Goal: Transaction & Acquisition: Purchase product/service

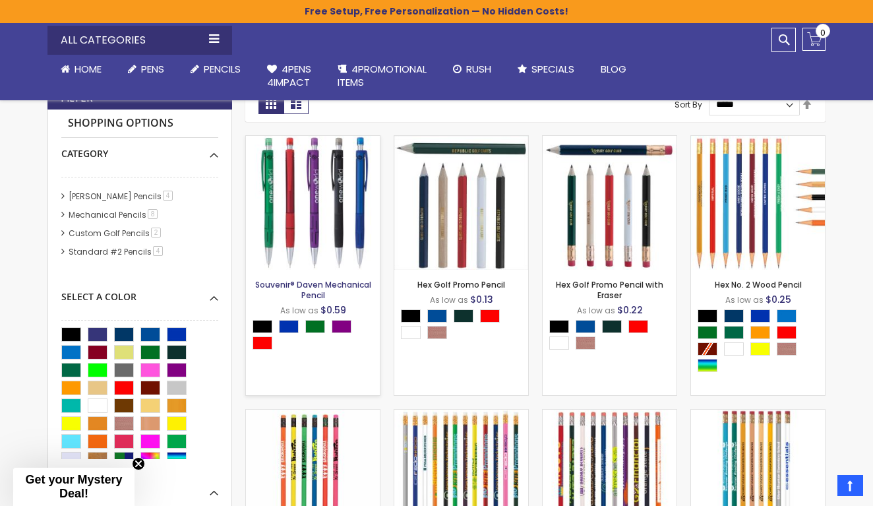
scroll to position [297, 0]
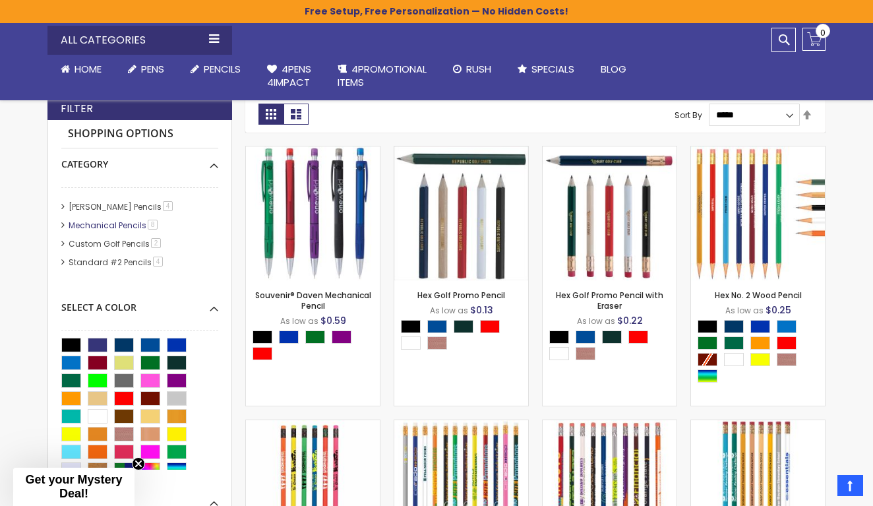
click at [127, 224] on link "Mechanical Pencils 8 item" at bounding box center [113, 225] width 97 height 11
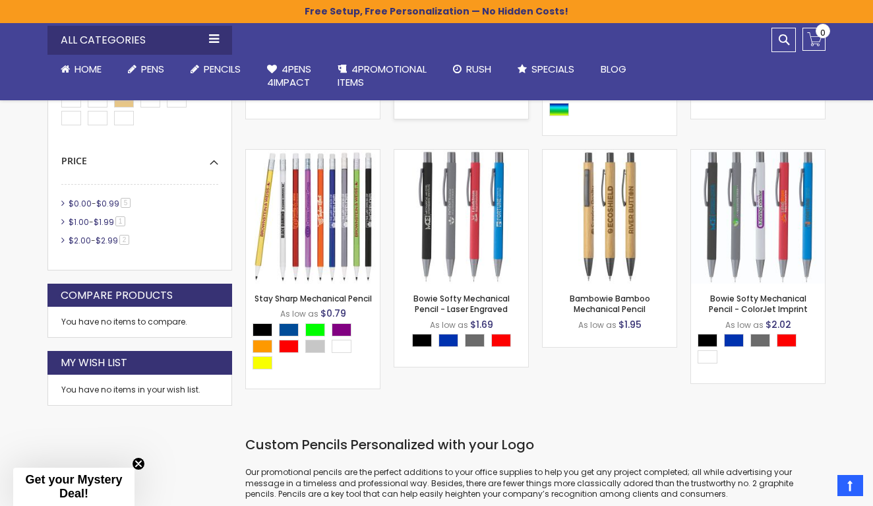
scroll to position [561, 0]
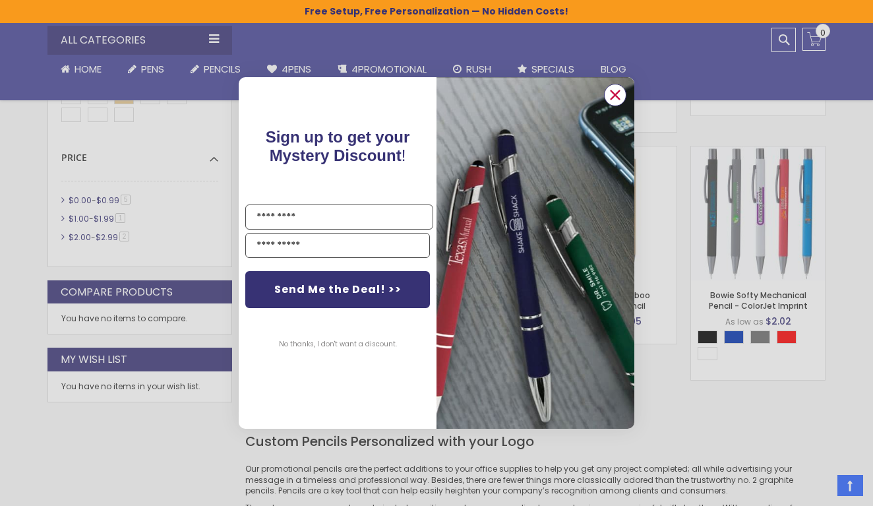
click at [619, 94] on circle "Close dialog" at bounding box center [615, 95] width 20 height 20
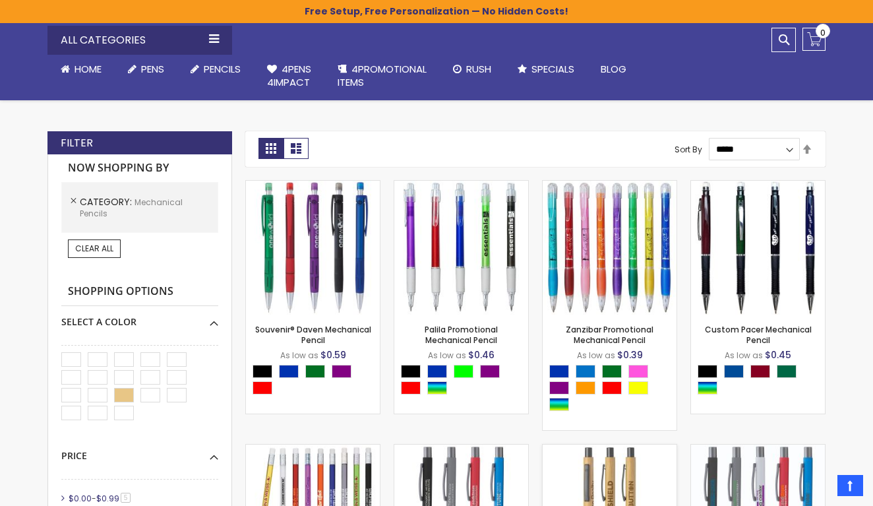
scroll to position [251, 0]
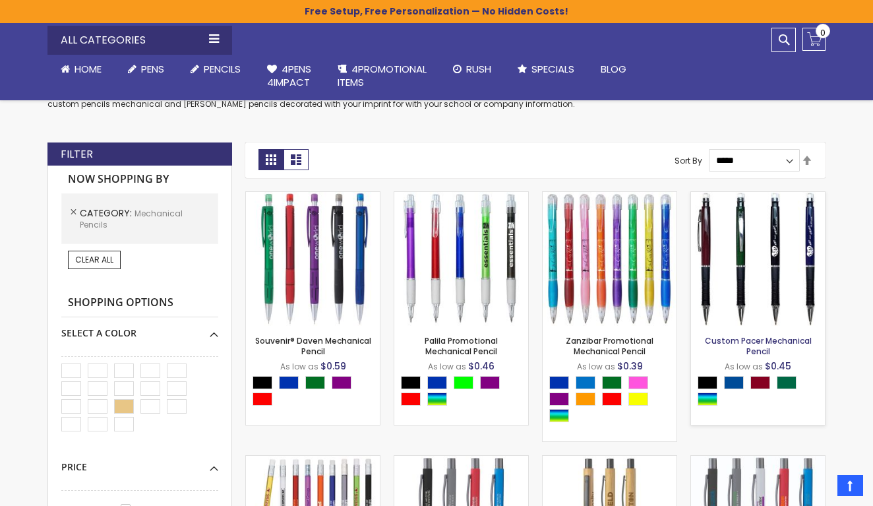
click at [737, 338] on link "Custom Pacer Mechanical Pencil" at bounding box center [758, 346] width 107 height 22
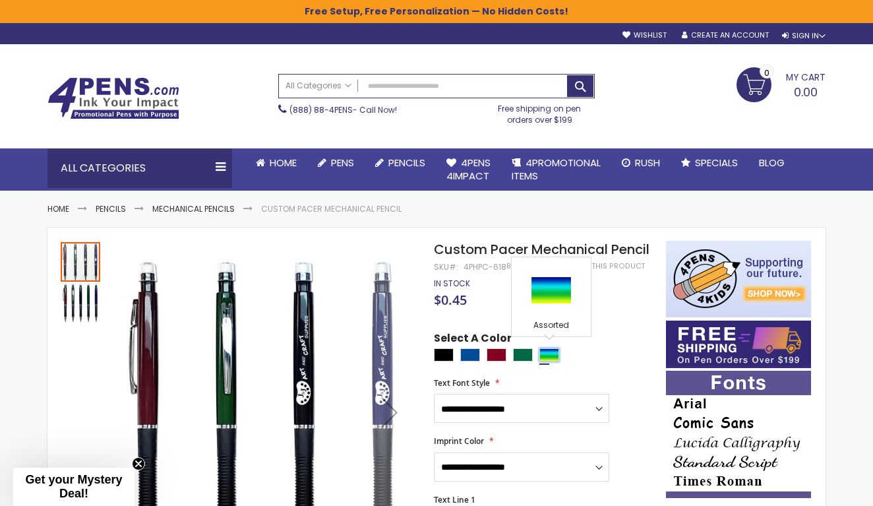
click at [546, 352] on div "Assorted" at bounding box center [549, 354] width 20 height 13
type input "****"
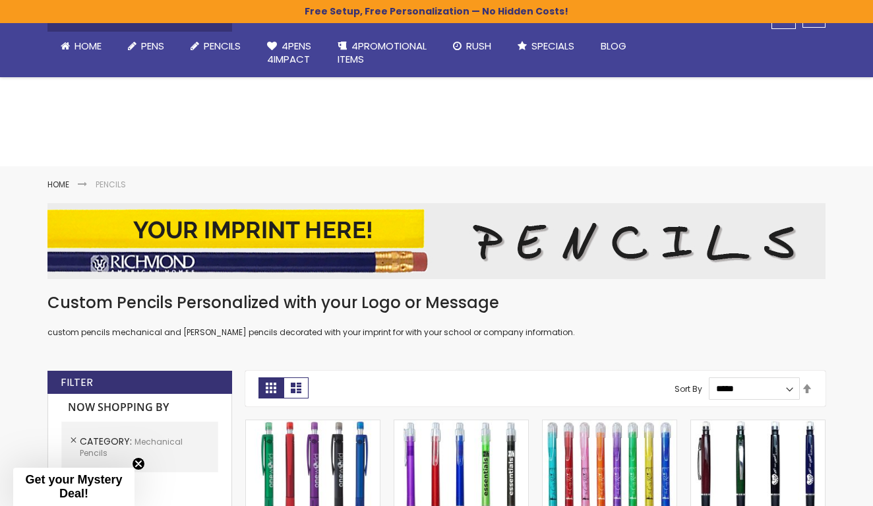
scroll to position [297, 0]
